Goal: Task Accomplishment & Management: Manage account settings

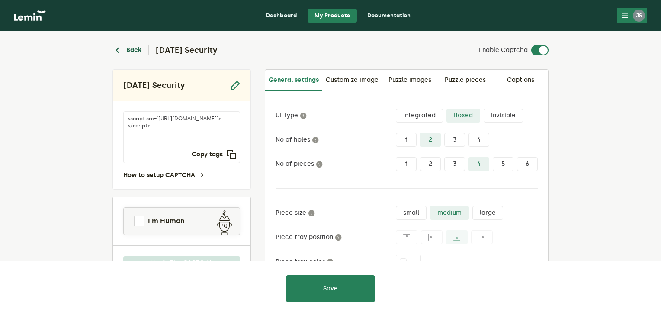
click at [132, 49] on button "Back" at bounding box center [126, 50] width 29 height 10
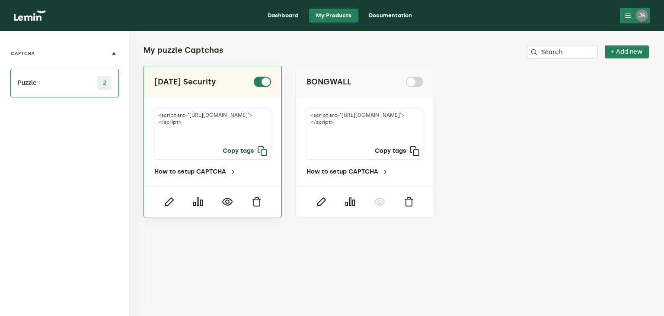
click at [262, 149] on icon "button" at bounding box center [262, 151] width 10 height 10
click at [263, 152] on icon "button" at bounding box center [262, 151] width 10 height 10
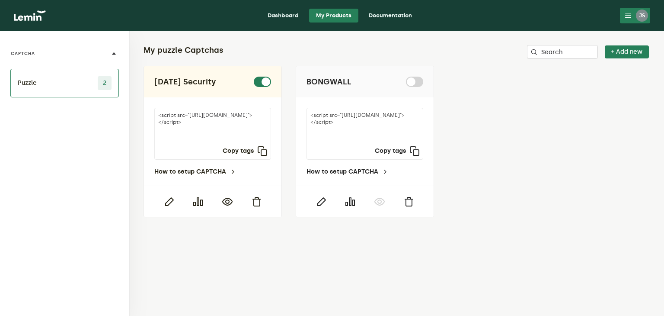
click at [272, 14] on link "Dashboard" at bounding box center [283, 16] width 45 height 14
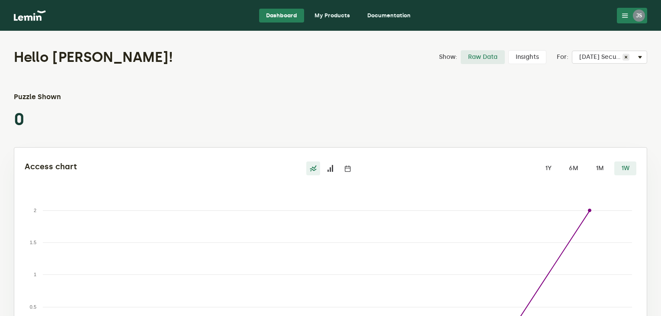
click at [339, 14] on link "My Products" at bounding box center [331, 16] width 49 height 14
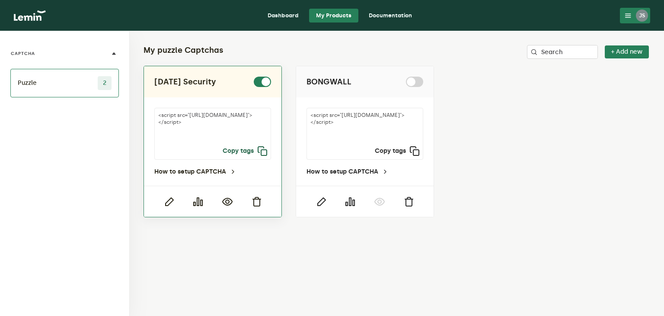
click at [261, 154] on icon "button" at bounding box center [262, 151] width 10 height 10
click at [261, 156] on textarea "<script src="[URL][DOMAIN_NAME]"></script>" at bounding box center [212, 134] width 117 height 52
click at [268, 146] on textarea "<script src="[URL][DOMAIN_NAME]"></script>" at bounding box center [212, 134] width 117 height 52
click at [262, 150] on icon "button" at bounding box center [262, 151] width 10 height 10
click at [169, 202] on icon "button" at bounding box center [169, 201] width 10 height 10
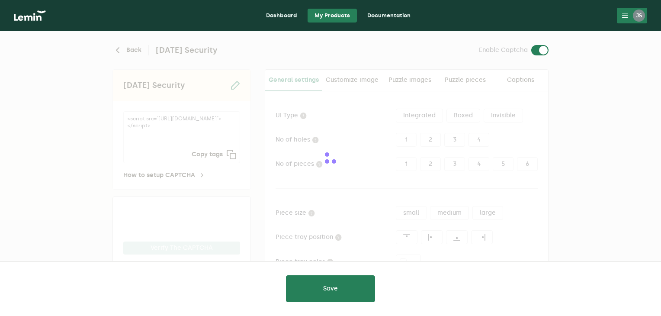
type input "white"
checkbox input "true"
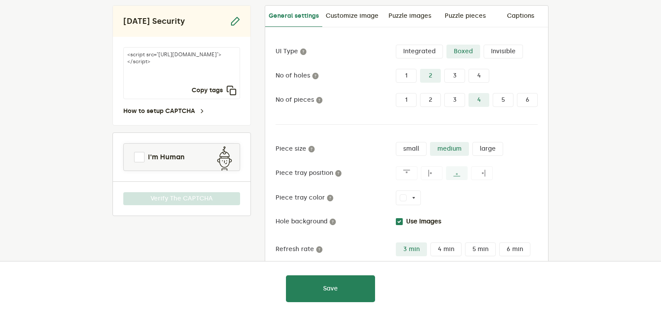
scroll to position [86, 0]
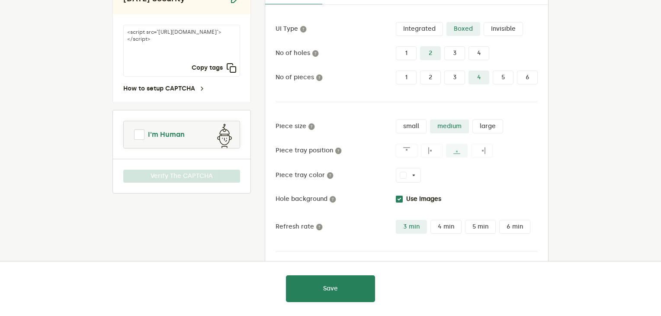
click at [137, 138] on span at bounding box center [139, 134] width 10 height 10
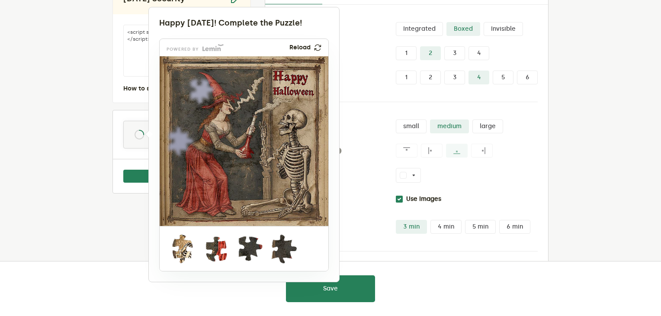
click at [106, 68] on div at bounding box center [330, 158] width 661 height 316
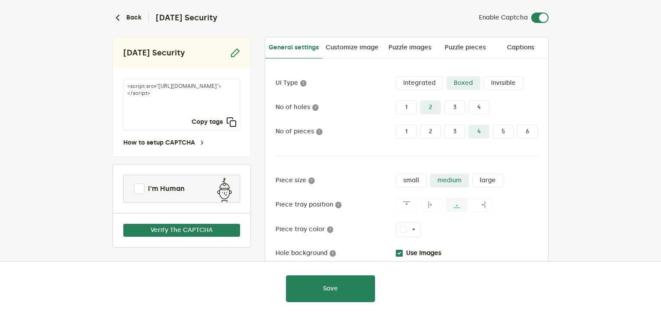
scroll to position [0, 0]
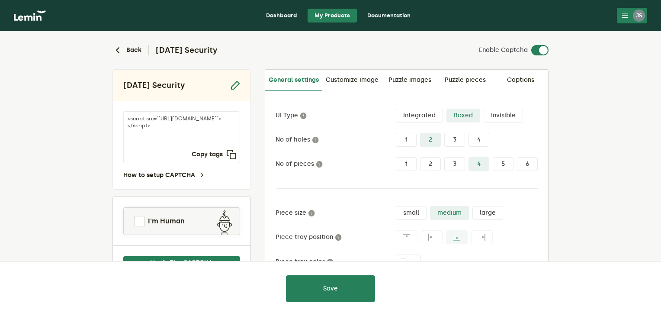
click at [229, 154] on div at bounding box center [330, 158] width 661 height 316
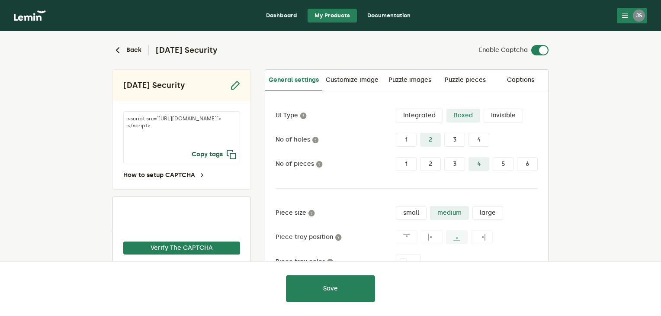
click at [229, 152] on icon "button" at bounding box center [231, 154] width 10 height 10
click at [231, 156] on icon "button" at bounding box center [231, 154] width 10 height 10
click at [233, 155] on icon "button" at bounding box center [231, 154] width 10 height 10
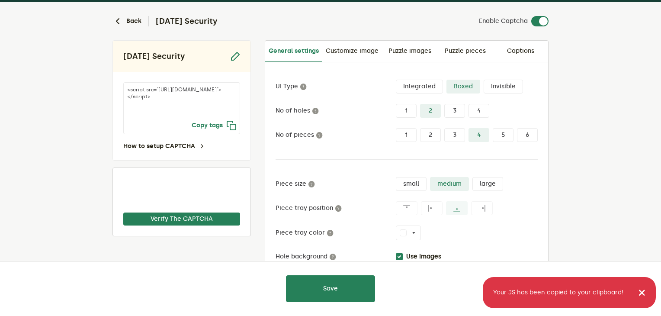
scroll to position [43, 0]
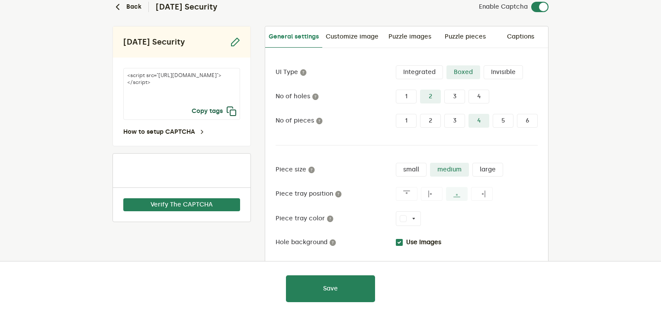
click at [227, 113] on icon "button" at bounding box center [231, 111] width 10 height 10
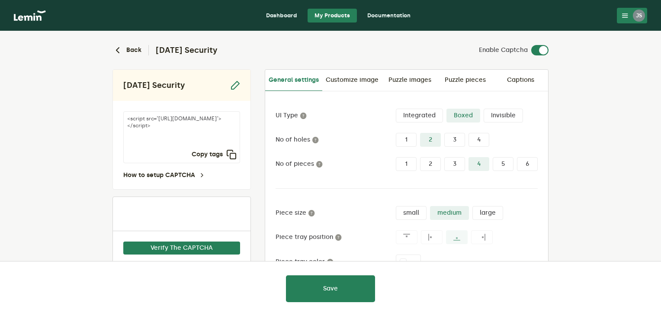
click at [282, 12] on link "Dashboard" at bounding box center [281, 16] width 45 height 14
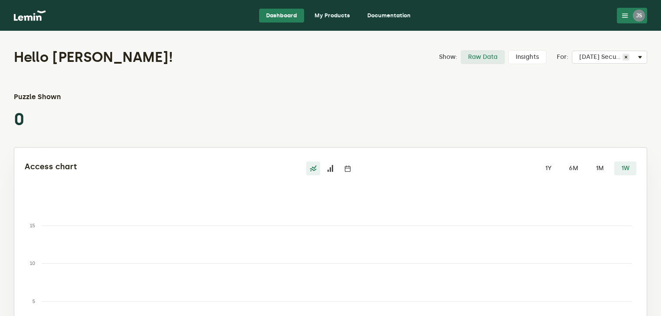
click at [399, 12] on link "Documentation" at bounding box center [388, 16] width 57 height 14
click at [327, 10] on link "My Products" at bounding box center [331, 16] width 49 height 14
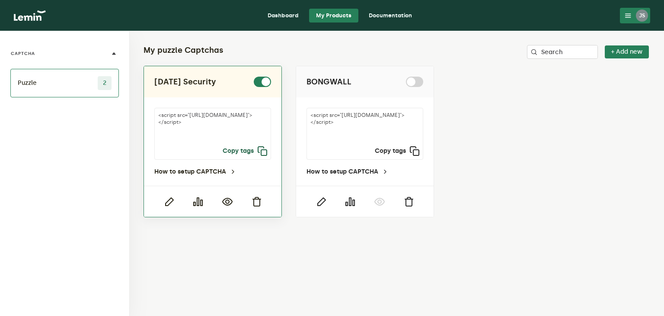
click at [262, 153] on icon "button" at bounding box center [262, 151] width 10 height 10
